Goal: Information Seeking & Learning: Learn about a topic

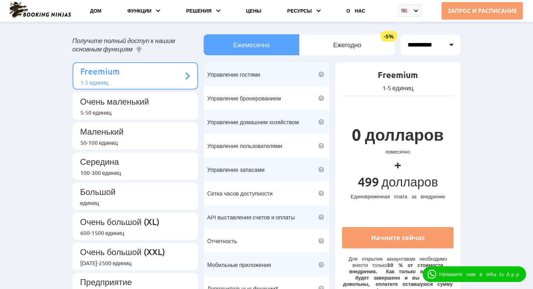
scroll to position [35, 0]
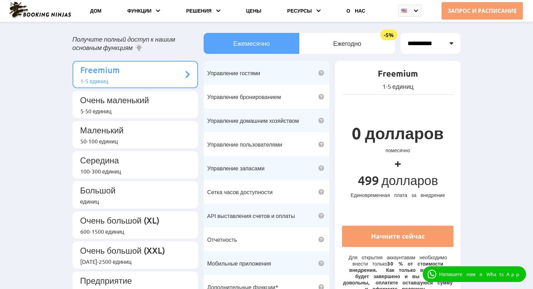
click at [252, 120] on li "Управление домашним хозяйством Контролируйте своих сотрудников, назначайте зада…" at bounding box center [266, 121] width 126 height 24
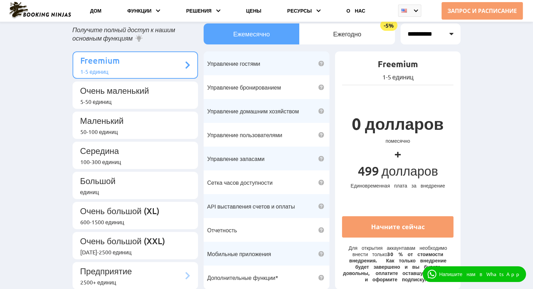
click at [165, 266] on p "Предприятие" at bounding box center [131, 272] width 103 height 13
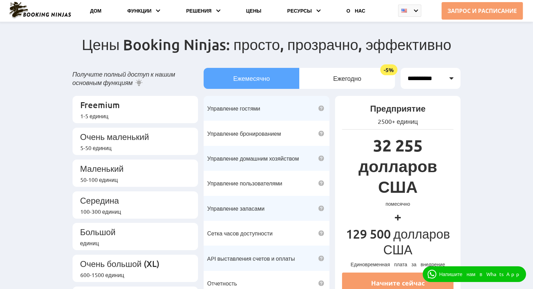
scroll to position [60, 0]
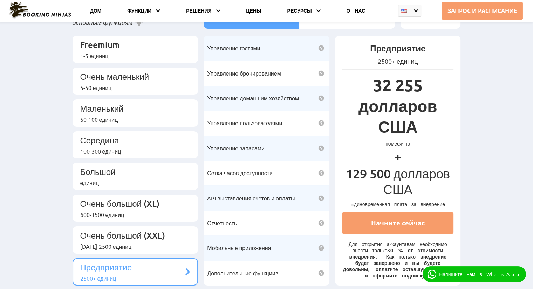
drag, startPoint x: 78, startPoint y: 40, endPoint x: 248, endPoint y: -30, distance: 183.4
click at [248, 0] on html "ЗАПРОС И РАСПИСАНИЕ ЗАПРОСИТЬ ДЕТСКУЮ ПЛОЩАДКУ ЗАПЛАНИРОВАТЬ ВСТРЕЧУ +" at bounding box center [266, 84] width 533 height 289
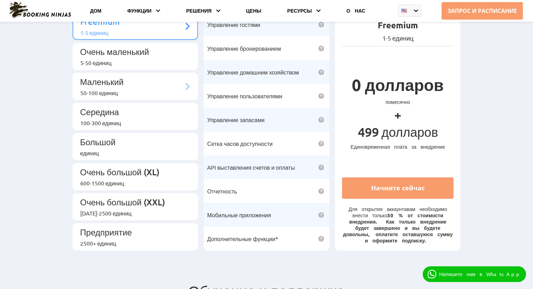
scroll to position [84, 0]
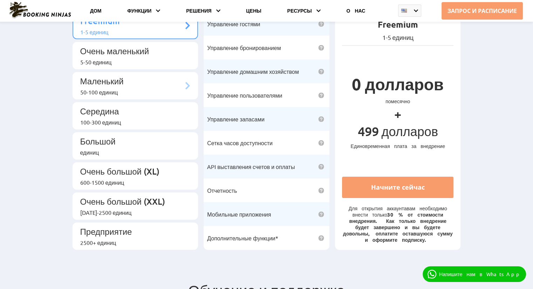
click at [142, 179] on div "600-1500 единиц" at bounding box center [131, 182] width 103 height 7
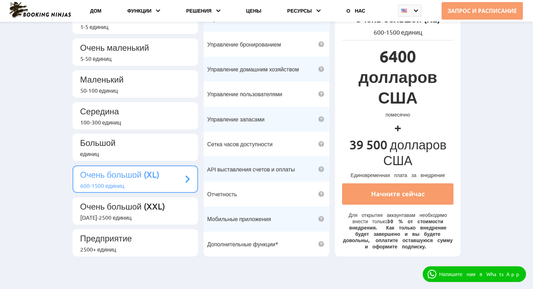
scroll to position [93, 0]
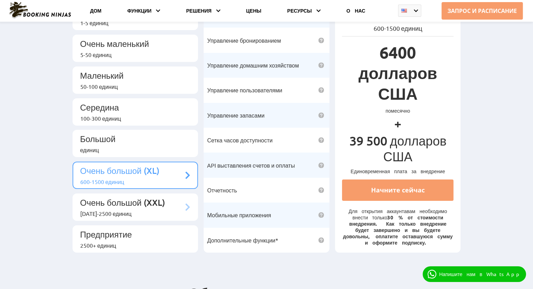
click at [160, 210] on div "[DATE]-2500 единиц" at bounding box center [131, 213] width 103 height 7
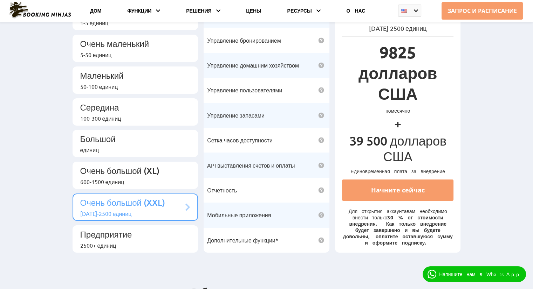
scroll to position [81, 0]
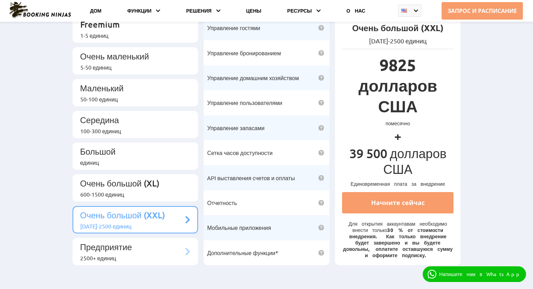
click at [148, 242] on p "Предприятие" at bounding box center [131, 248] width 103 height 13
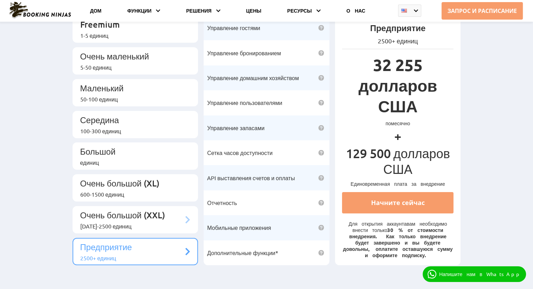
click at [155, 210] on font "Очень большой (XXL)" at bounding box center [122, 215] width 85 height 11
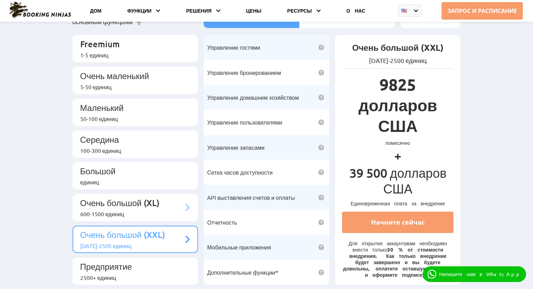
scroll to position [71, 0]
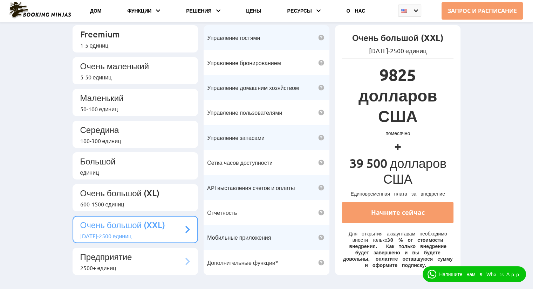
click at [168, 251] on p "Предприятие" at bounding box center [131, 257] width 103 height 13
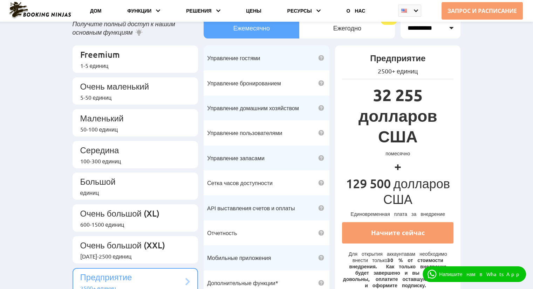
scroll to position [51, 0]
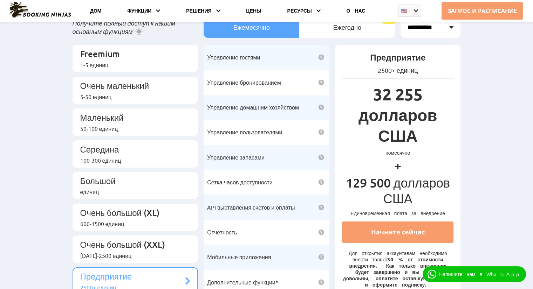
click at [412, 32] on select "**********" at bounding box center [430, 27] width 60 height 21
click at [400, 17] on select "**********" at bounding box center [430, 27] width 60 height 21
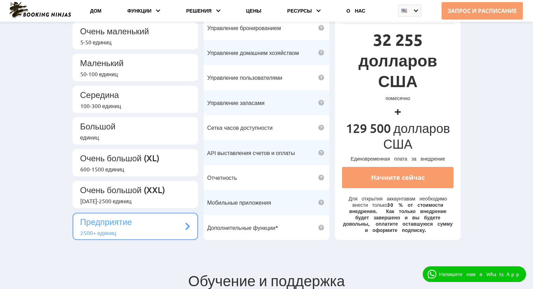
scroll to position [105, 0]
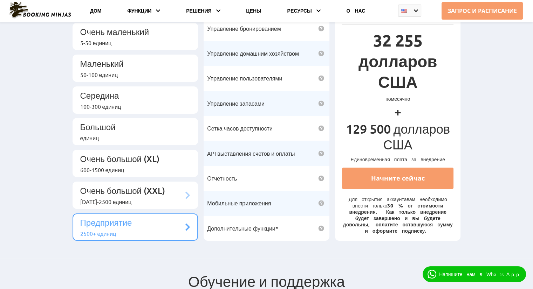
click at [179, 185] on p "Очень большой (XXL)" at bounding box center [131, 191] width 103 height 13
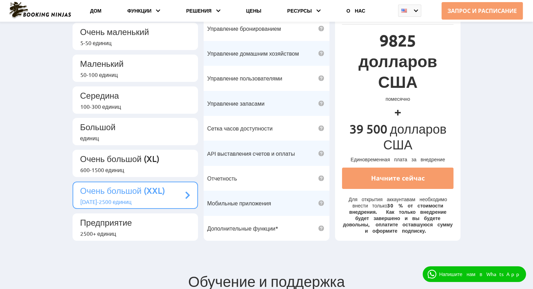
click at [167, 160] on ul "Freemium 1-5 единиц Очень маленький 5-50 единиц Маленький 50-100 единиц" at bounding box center [135, 116] width 126 height 250
click at [165, 214] on li "Предприятие 2500+ единиц" at bounding box center [135, 227] width 126 height 27
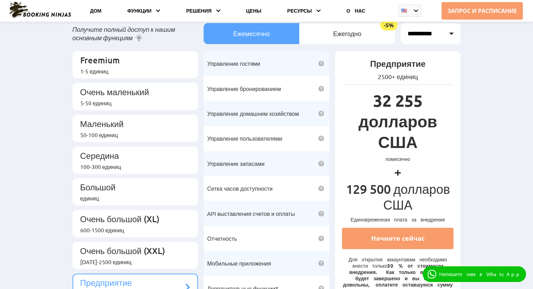
scroll to position [45, 0]
click at [122, 62] on p "Freemium" at bounding box center [131, 61] width 103 height 13
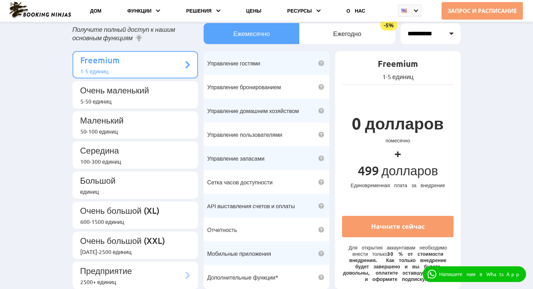
click at [122, 265] on font "Предприятие" at bounding box center [106, 270] width 52 height 11
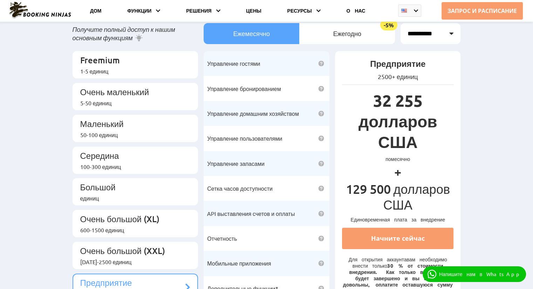
click at [453, 131] on div "Предприятие 2500+ единиц 32 255 долларов США помесячно + 129 500 долларов США Е…" at bounding box center [398, 176] width 126 height 250
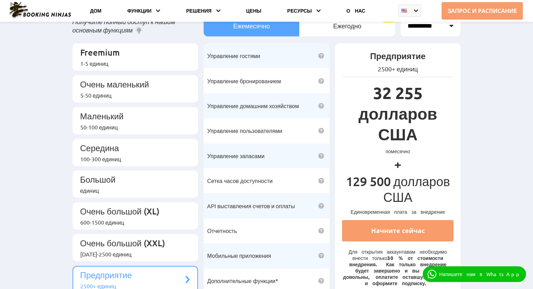
scroll to position [0, 0]
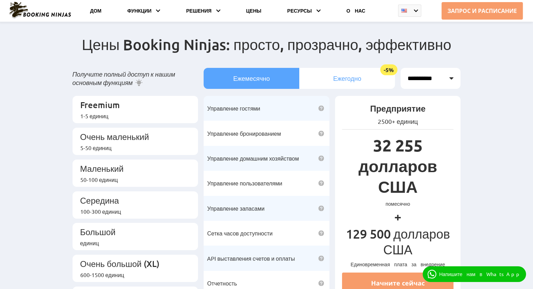
click at [301, 77] on li "Ежегодно -5%" at bounding box center [347, 78] width 96 height 21
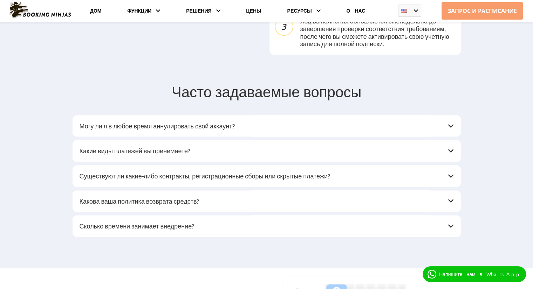
scroll to position [985, 0]
click at [236, 198] on h3 "Какова ваша политика возврата средств?" at bounding box center [262, 202] width 367 height 8
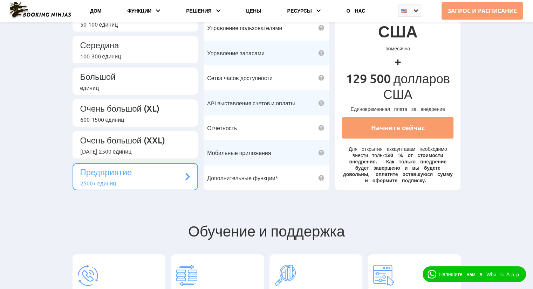
scroll to position [155, 0]
click at [172, 136] on ul "Freemium 1-5 единиц Очень маленький 5-50 единиц Маленький 50-100 единиц" at bounding box center [135, 65] width 126 height 250
click at [174, 135] on p "Очень большой (XXL)" at bounding box center [131, 141] width 103 height 13
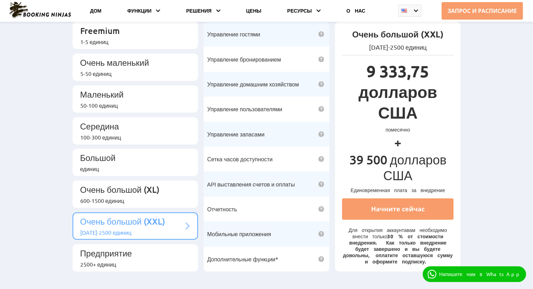
scroll to position [48, 0]
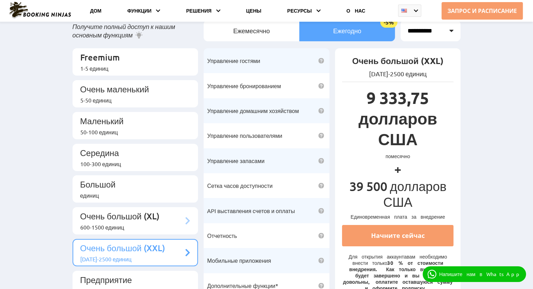
click at [151, 211] on font "Очень большой (XL)" at bounding box center [119, 216] width 79 height 11
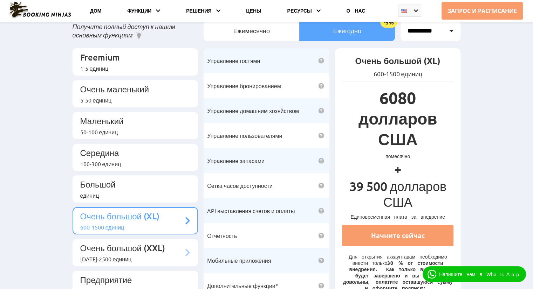
click at [156, 243] on font "Очень большой (XXL)" at bounding box center [122, 248] width 85 height 11
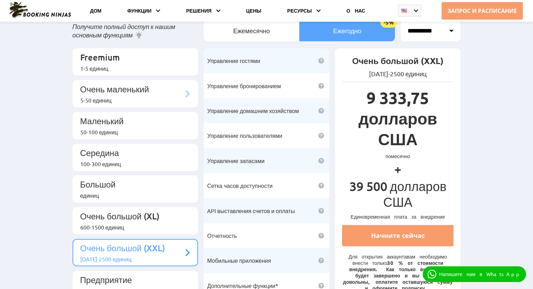
click at [164, 84] on p "Очень маленький" at bounding box center [131, 90] width 103 height 13
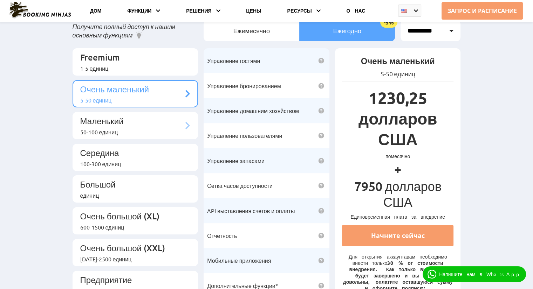
click at [167, 112] on li "Маленький 50-100 единиц" at bounding box center [135, 125] width 126 height 27
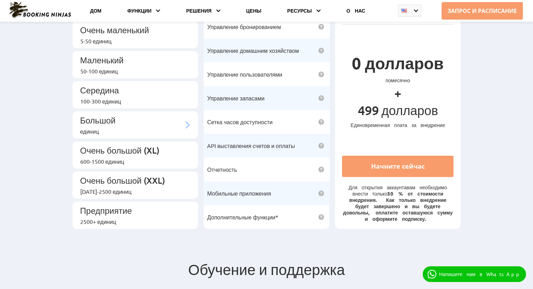
scroll to position [105, 0]
click at [150, 188] on div "[DATE]-2500 единиц" at bounding box center [131, 191] width 103 height 7
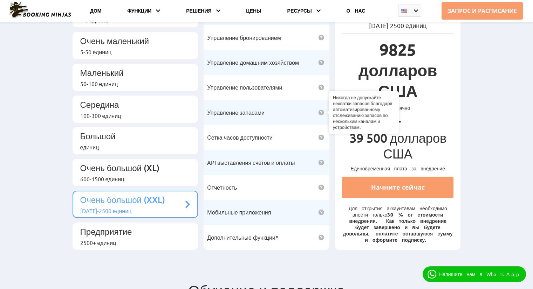
scroll to position [91, 0]
